Goal: Transaction & Acquisition: Purchase product/service

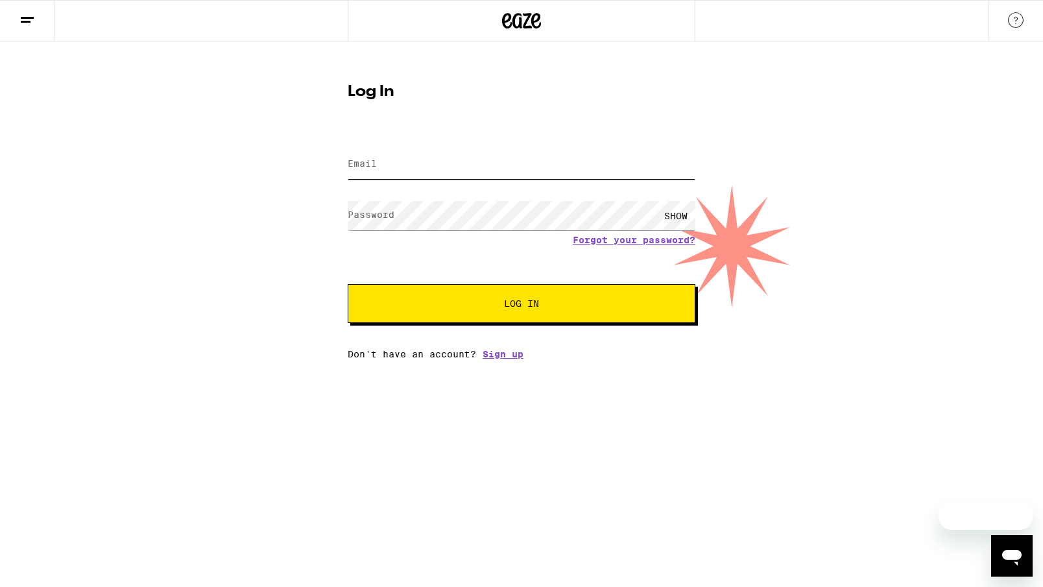
type input "[EMAIL_ADDRESS][DOMAIN_NAME]"
click at [558, 314] on button "Log In" at bounding box center [522, 303] width 348 height 39
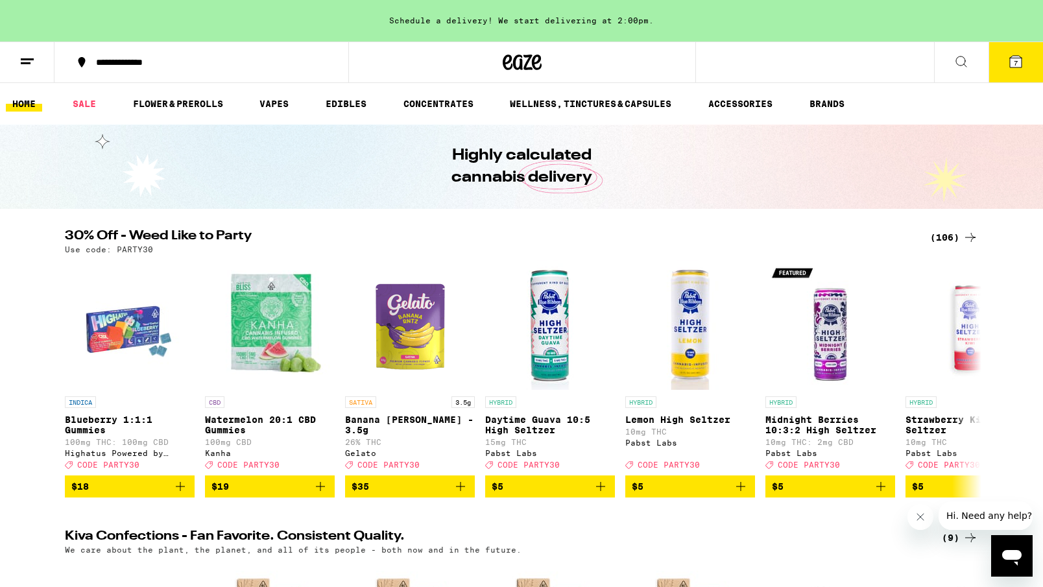
click at [1012, 58] on icon at bounding box center [1016, 62] width 12 height 12
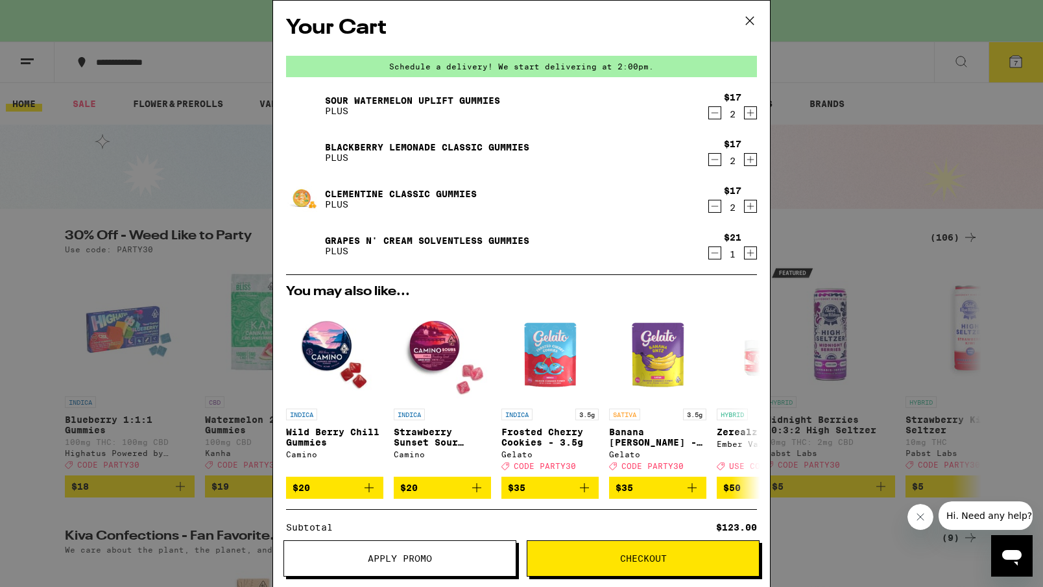
click at [449, 556] on span "Apply Promo" at bounding box center [399, 558] width 231 height 9
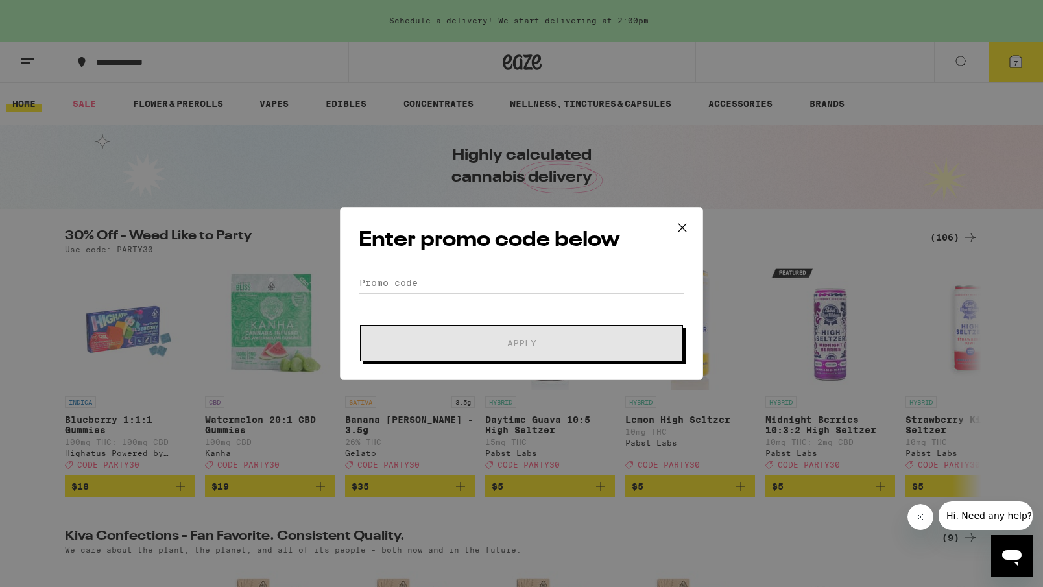
click at [514, 283] on input "Promo Code" at bounding box center [522, 282] width 326 height 19
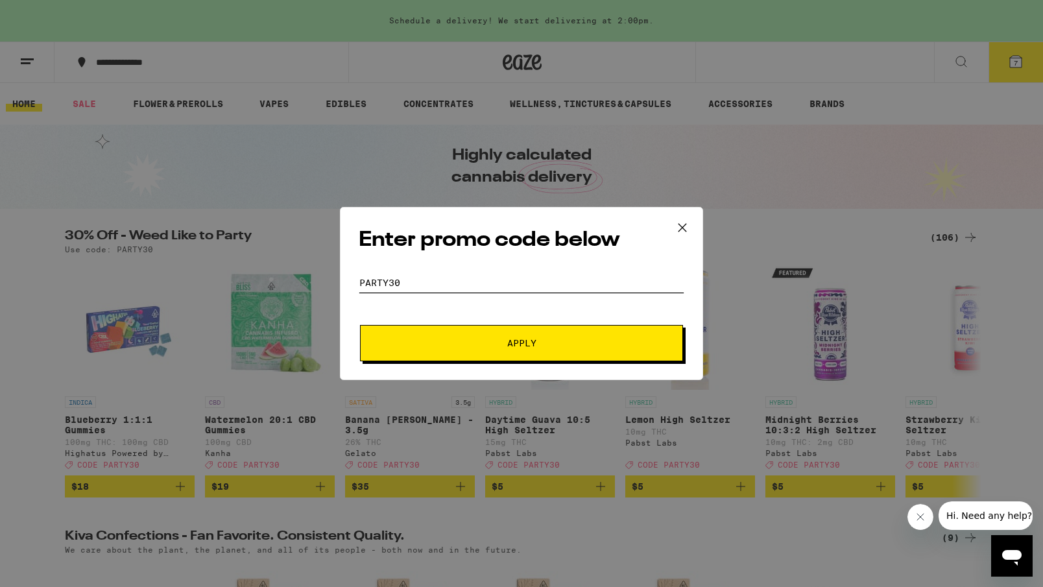
type input "PARTY30"
click at [516, 353] on button "Apply" at bounding box center [521, 343] width 323 height 36
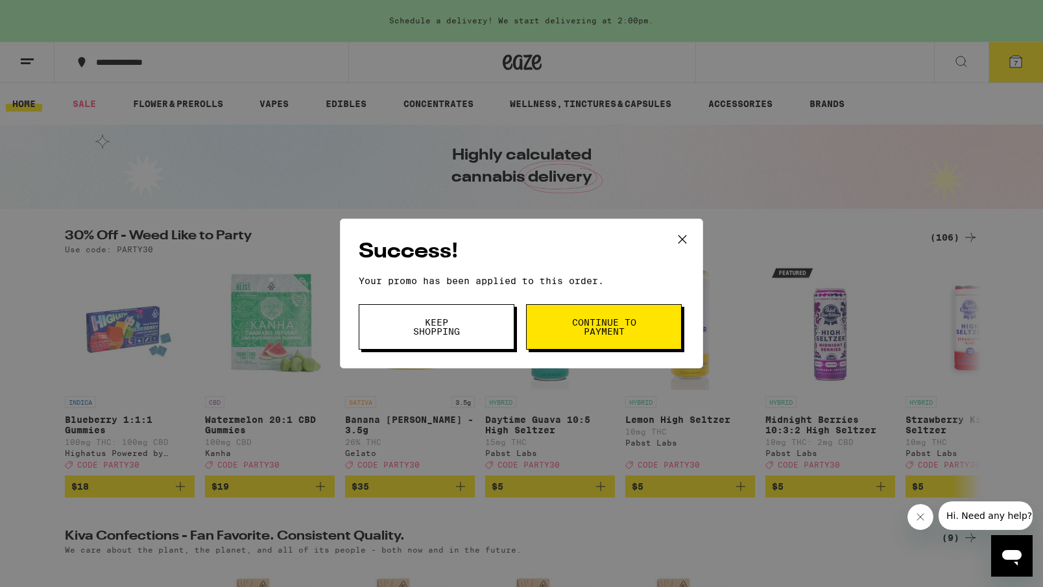
click at [598, 320] on span "Continue to payment" at bounding box center [604, 327] width 66 height 18
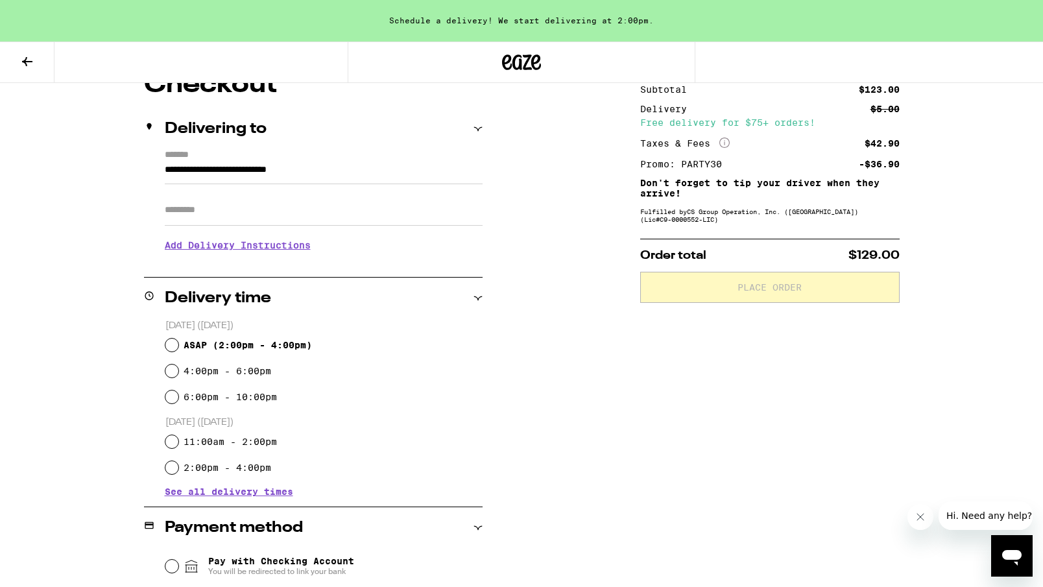
scroll to position [138, 0]
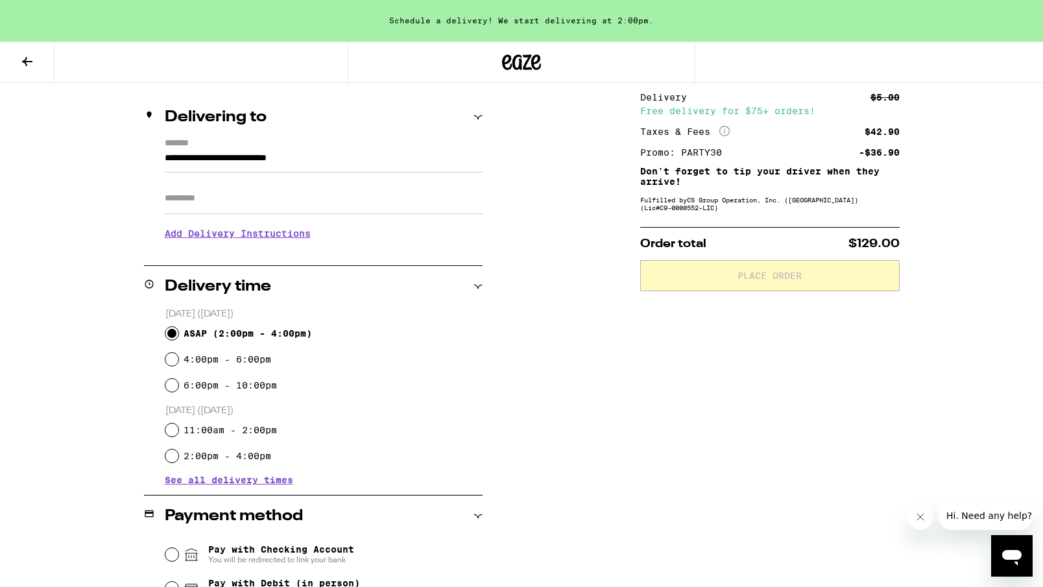
click at [176, 331] on input "ASAP ( 2:00pm - 4:00pm )" at bounding box center [171, 333] width 13 height 13
radio input "true"
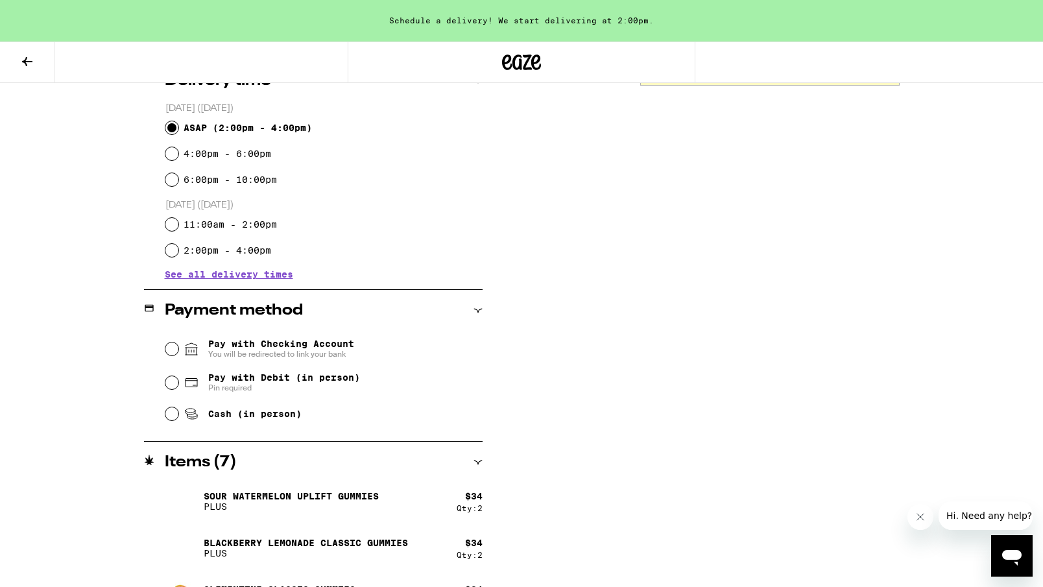
scroll to position [427, 0]
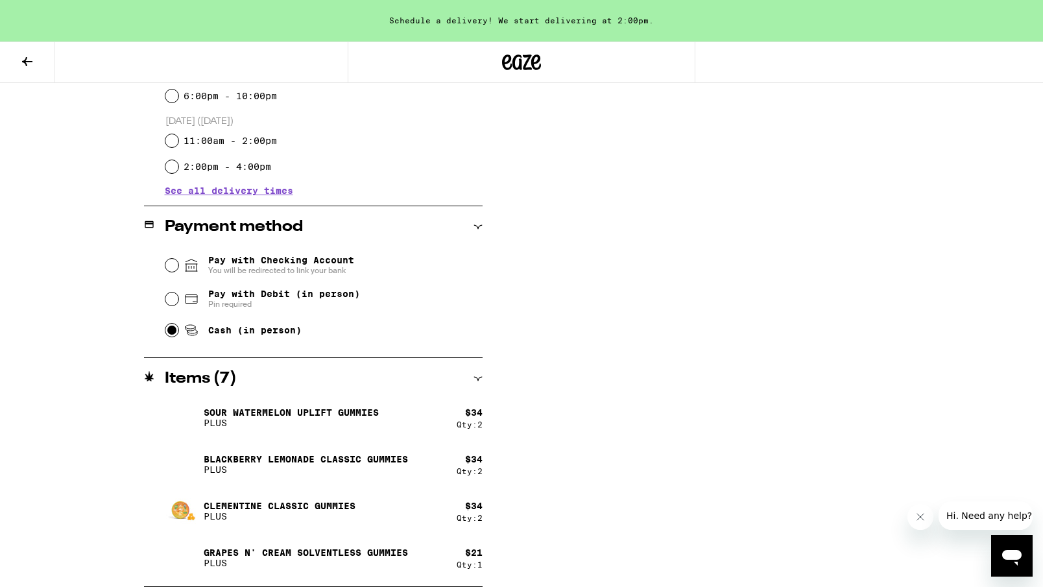
click at [175, 331] on input "Cash (in person)" at bounding box center [171, 330] width 13 height 13
radio input "true"
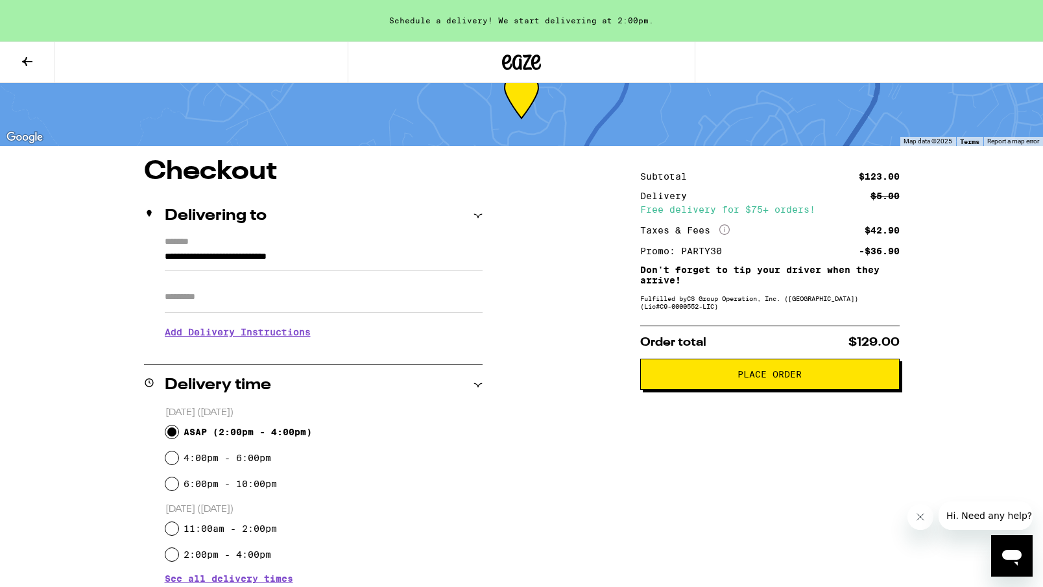
scroll to position [0, 0]
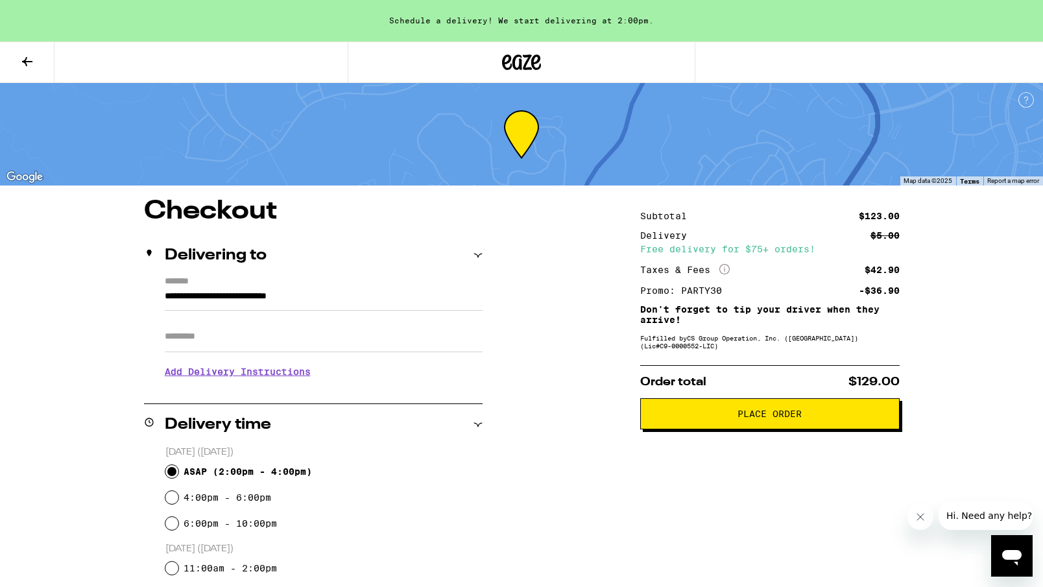
click at [788, 410] on button "Place Order" at bounding box center [769, 413] width 259 height 31
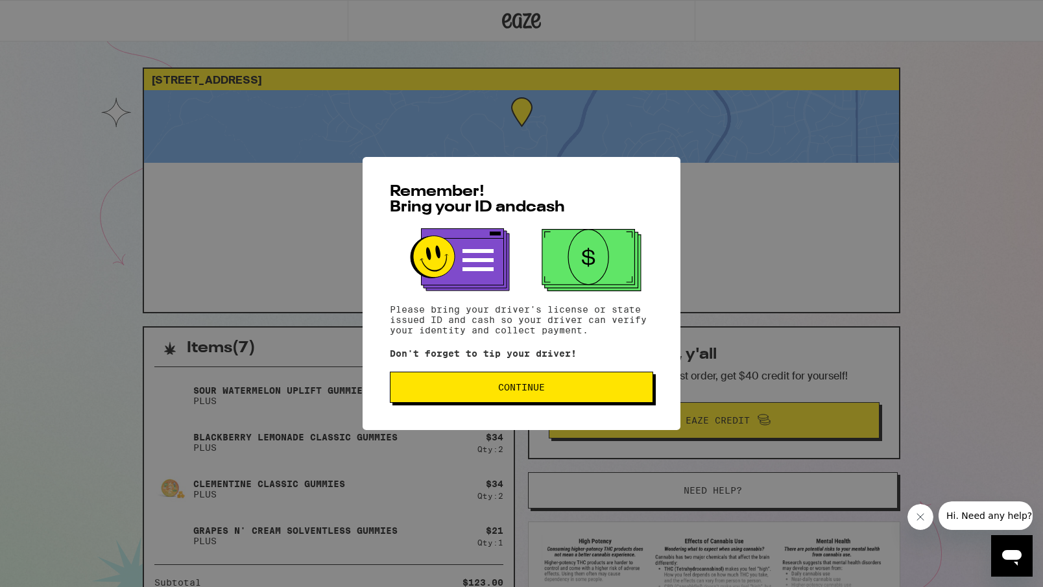
click at [534, 392] on span "Continue" at bounding box center [521, 387] width 47 height 9
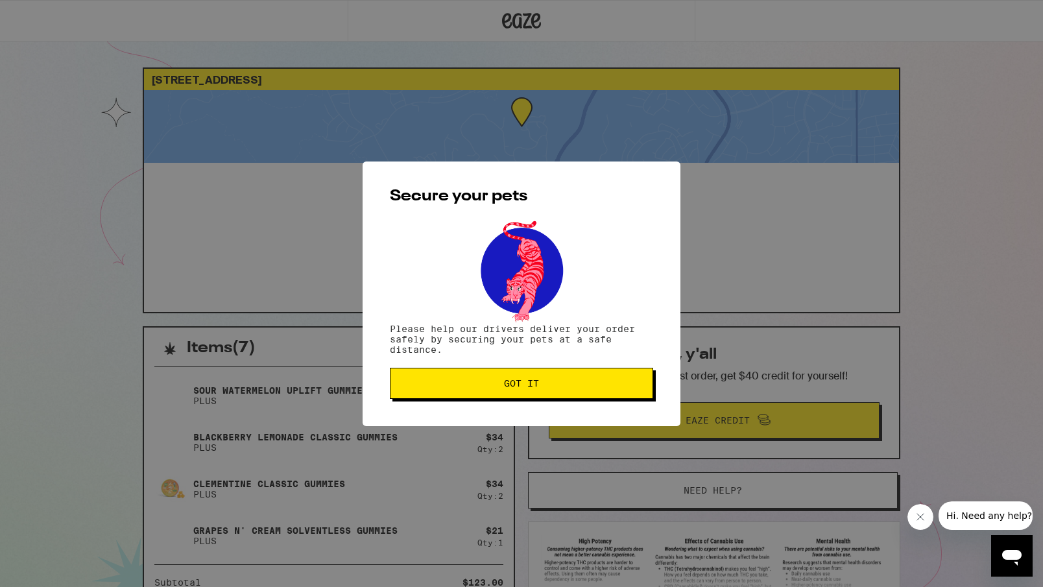
click at [560, 398] on button "Got it" at bounding box center [521, 383] width 263 height 31
